Goal: Check status: Check status

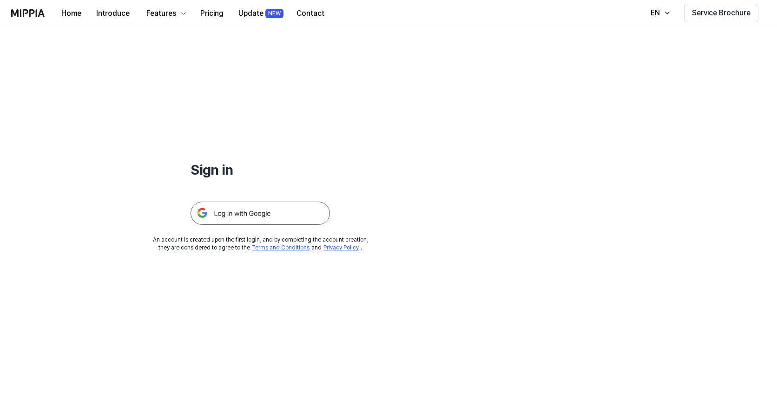
click at [264, 213] on img at bounding box center [261, 213] width 140 height 23
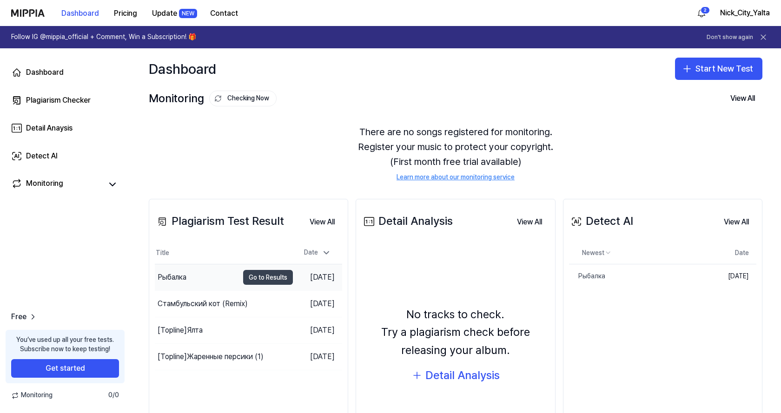
click at [259, 275] on button "Go to Results" at bounding box center [268, 277] width 50 height 15
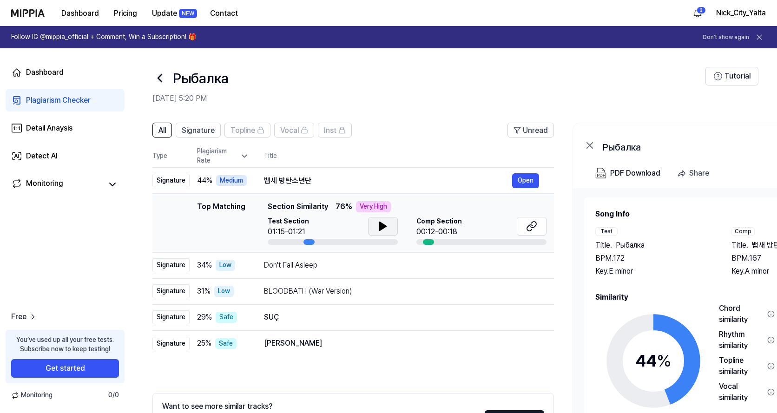
click at [384, 225] on icon at bounding box center [383, 226] width 7 height 8
click at [381, 226] on icon at bounding box center [381, 226] width 2 height 7
drag, startPoint x: 376, startPoint y: 184, endPoint x: 406, endPoint y: 179, distance: 30.6
click at [376, 182] on div "뱁새 방탄소년단" at bounding box center [388, 180] width 248 height 11
click at [524, 181] on button "Open" at bounding box center [525, 180] width 27 height 15
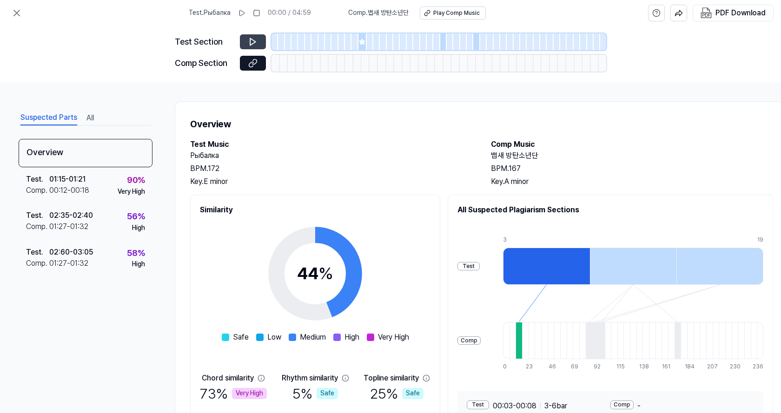
click at [259, 41] on button at bounding box center [253, 41] width 26 height 15
click at [252, 42] on icon at bounding box center [252, 41] width 9 height 9
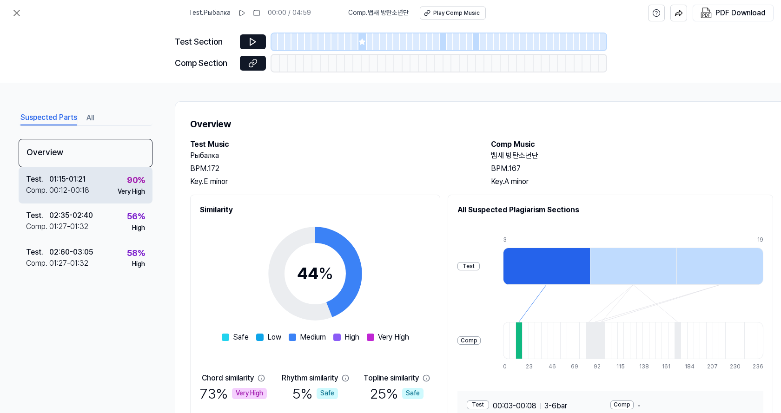
click at [92, 180] on div "Test . 01:15 - 01:21 Comp . 00:12 - 00:18 90 % Very High" at bounding box center [86, 185] width 134 height 36
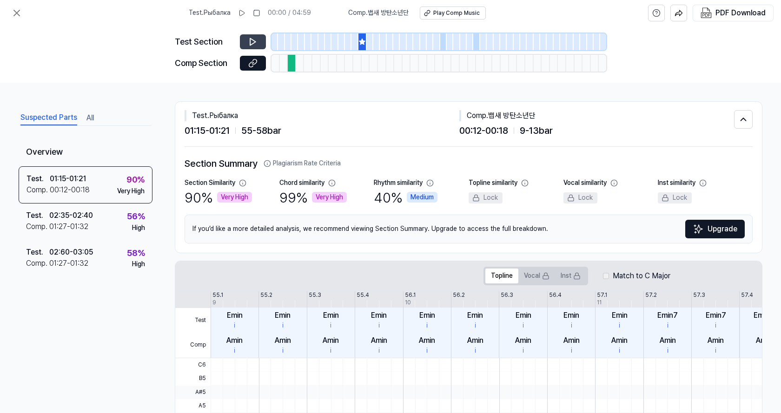
click at [253, 42] on icon at bounding box center [252, 41] width 9 height 9
click at [252, 42] on icon at bounding box center [251, 42] width 1 height 6
click at [255, 64] on icon at bounding box center [254, 61] width 5 height 5
click at [255, 40] on icon at bounding box center [252, 41] width 9 height 9
